Goal: Transaction & Acquisition: Purchase product/service

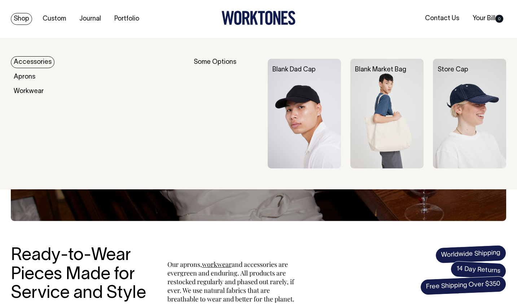
click at [27, 63] on link "Accessories" at bounding box center [33, 62] width 44 height 12
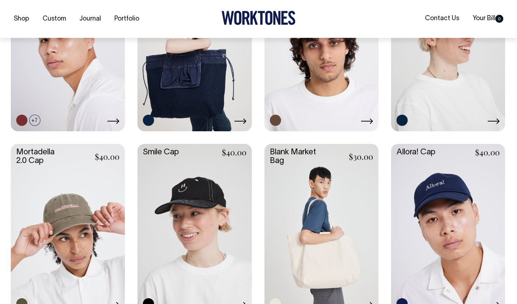
scroll to position [389, 0]
click at [203, 182] on link at bounding box center [194, 229] width 114 height 170
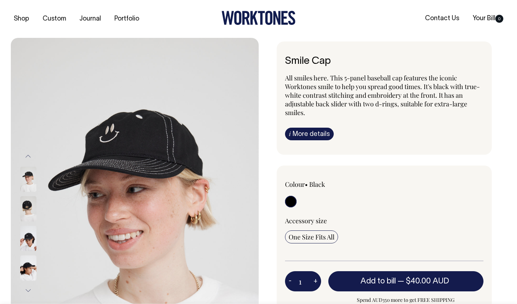
click at [27, 289] on button "Next" at bounding box center [28, 291] width 11 height 16
